Goal: Find contact information

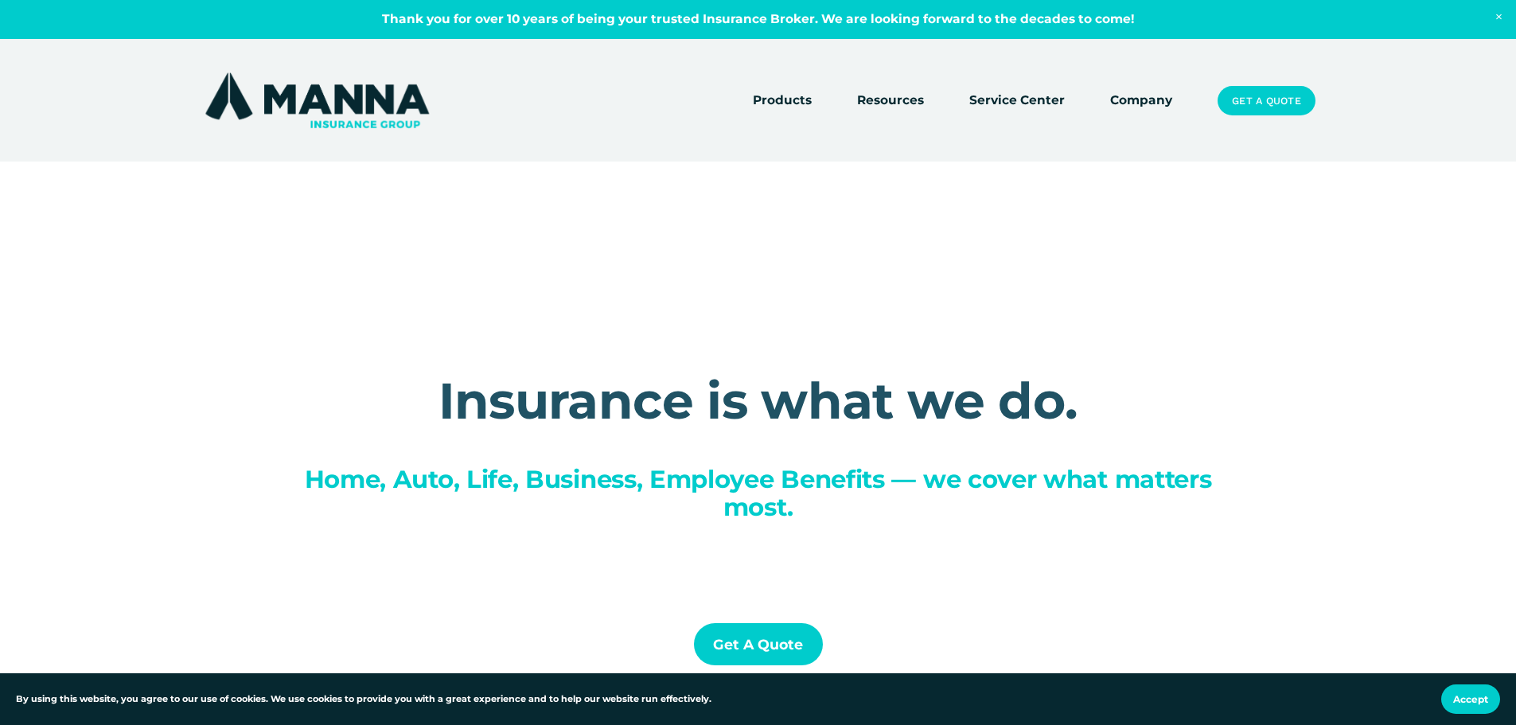
click at [1115, 107] on link "Company" at bounding box center [1141, 101] width 62 height 22
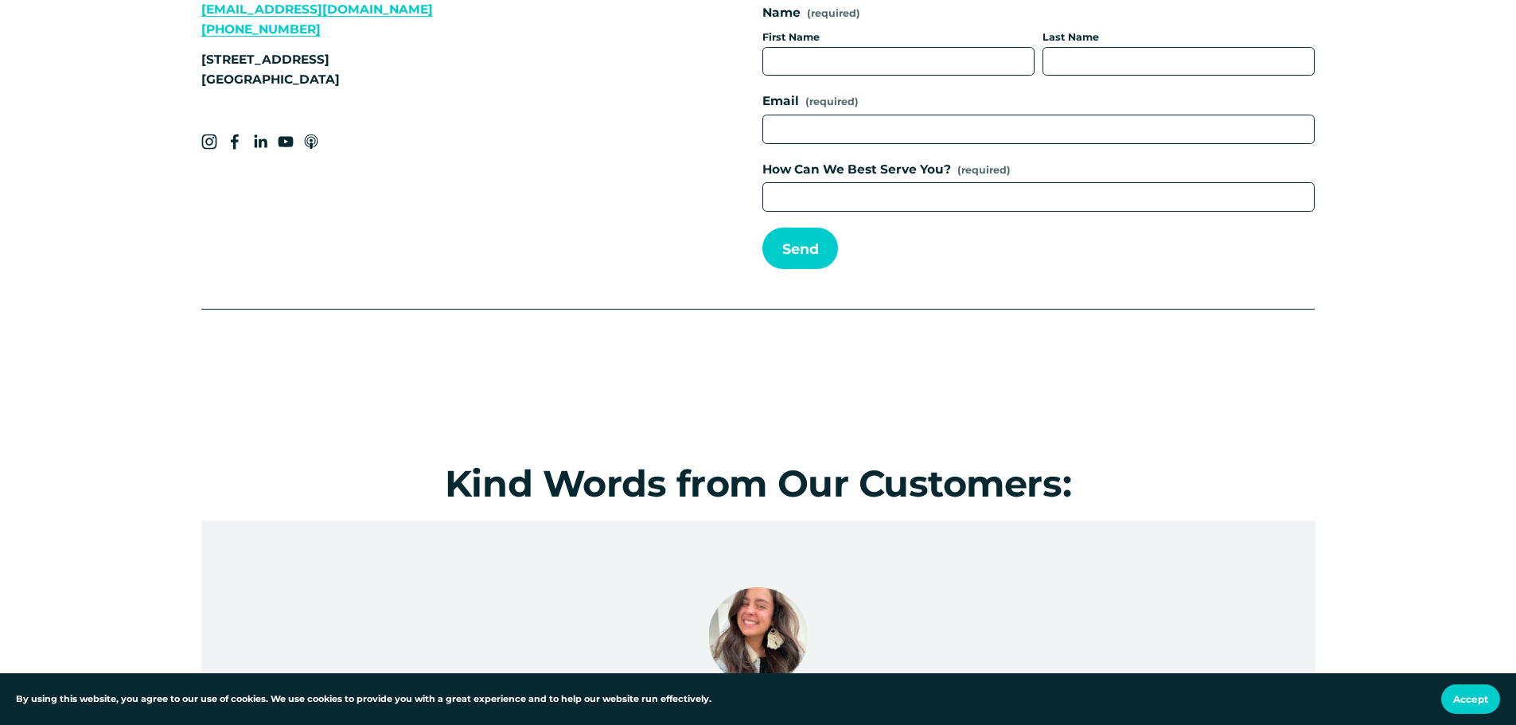
scroll to position [6606, 0]
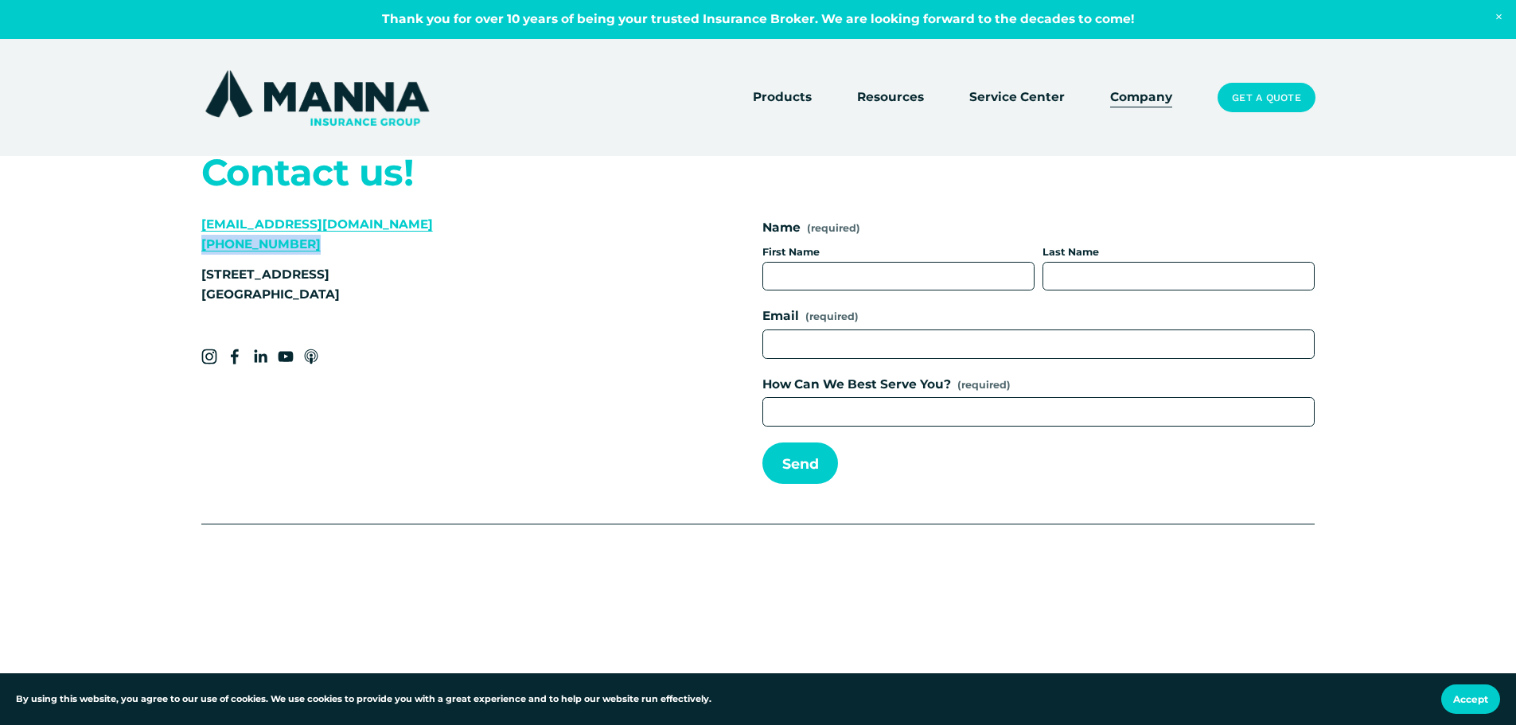
drag, startPoint x: 300, startPoint y: 232, endPoint x: 198, endPoint y: 231, distance: 101.9
click at [198, 231] on div "Contact us! [EMAIL_ADDRESS][DOMAIN_NAME] [PHONE_NUMBER] [STREET_ADDRESS] Name (…" at bounding box center [758, 329] width 1516 height 482
copy link "[PHONE_NUMBER]"
